Goal: Task Accomplishment & Management: Manage account settings

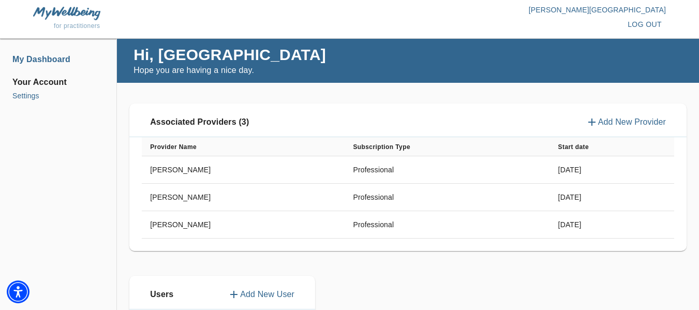
click at [33, 97] on li "Settings" at bounding box center [58, 96] width 92 height 11
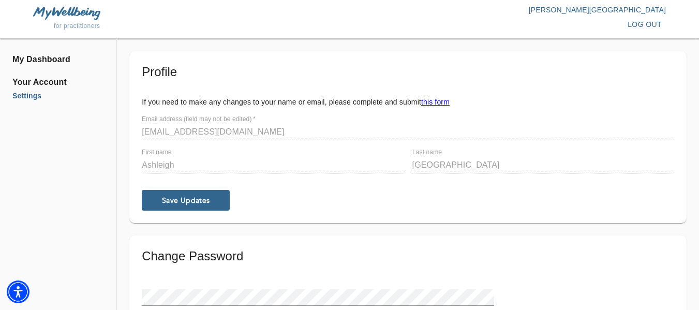
click at [48, 81] on span "Your Account" at bounding box center [58, 82] width 92 height 12
click at [27, 100] on li "Settings" at bounding box center [58, 96] width 92 height 11
click at [53, 54] on li "My Dashboard" at bounding box center [58, 59] width 92 height 12
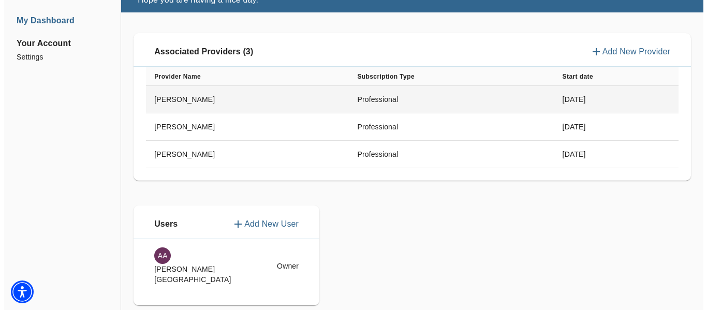
scroll to position [74, 0]
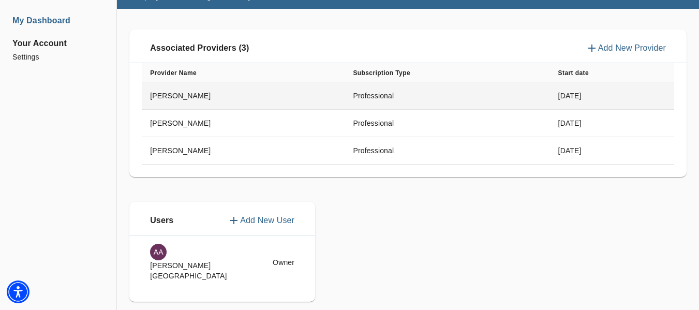
click at [450, 96] on td "Professional" at bounding box center [447, 95] width 205 height 27
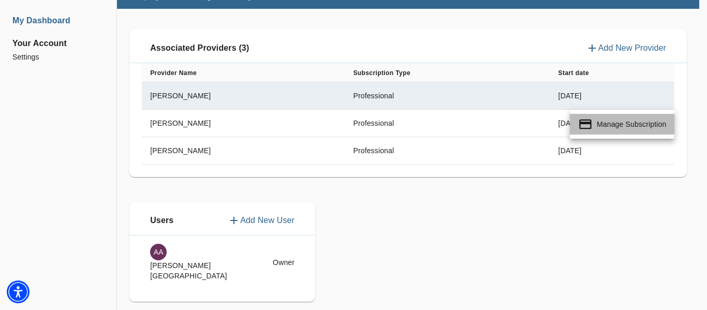
click at [646, 126] on p "Manage Subscription" at bounding box center [631, 124] width 69 height 10
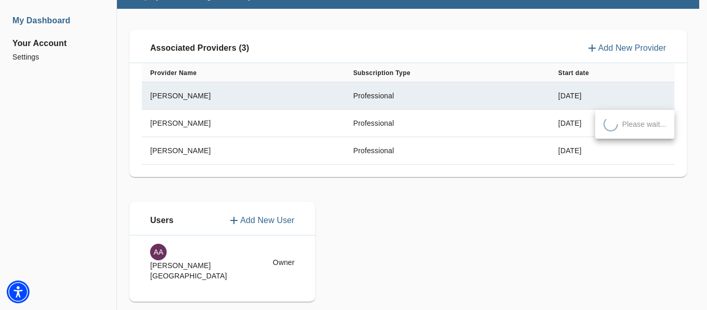
click at [463, 120] on div at bounding box center [353, 155] width 707 height 310
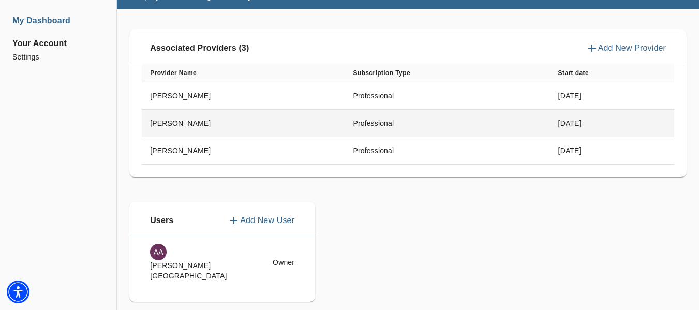
click at [644, 121] on td "[DATE]" at bounding box center [612, 123] width 124 height 27
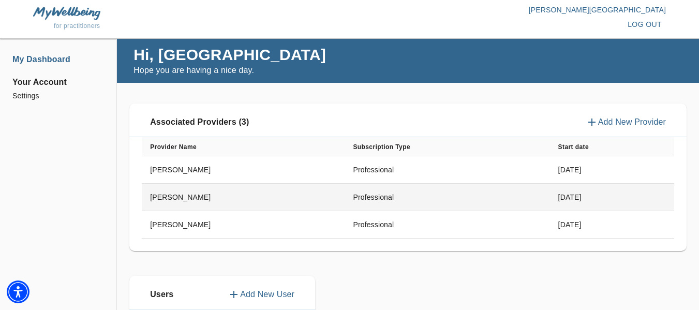
click at [567, 200] on td "[DATE]" at bounding box center [612, 197] width 124 height 27
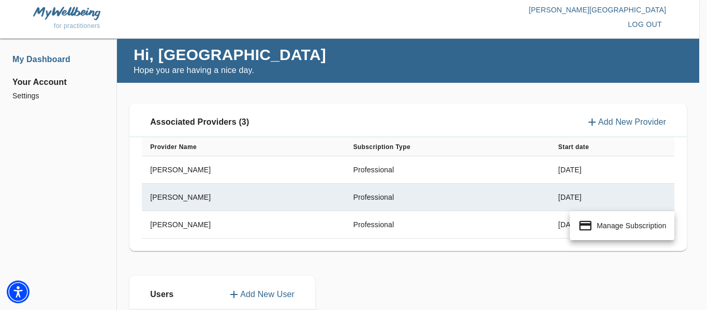
click at [624, 229] on p "Manage Subscription" at bounding box center [631, 225] width 69 height 10
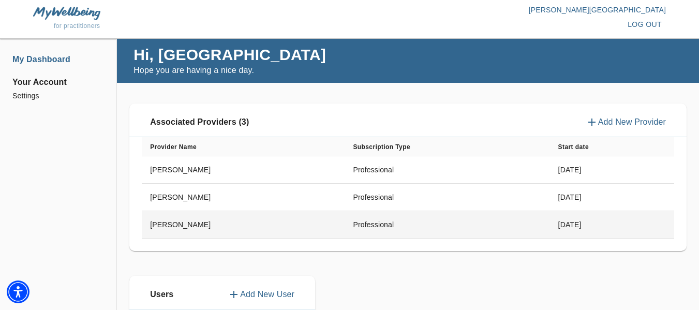
click at [594, 227] on td "[DATE]" at bounding box center [612, 224] width 124 height 27
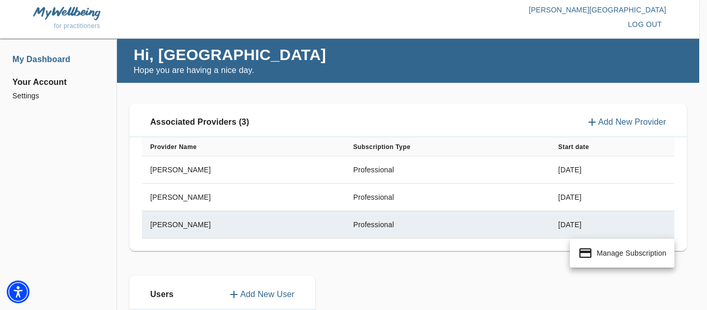
click at [647, 248] on p "Manage Subscription" at bounding box center [631, 253] width 69 height 10
